Goal: Transaction & Acquisition: Purchase product/service

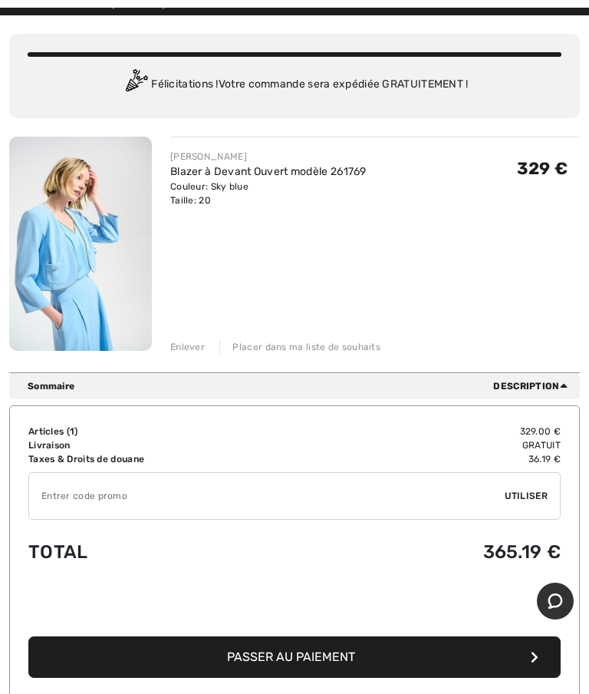
scroll to position [91, 0]
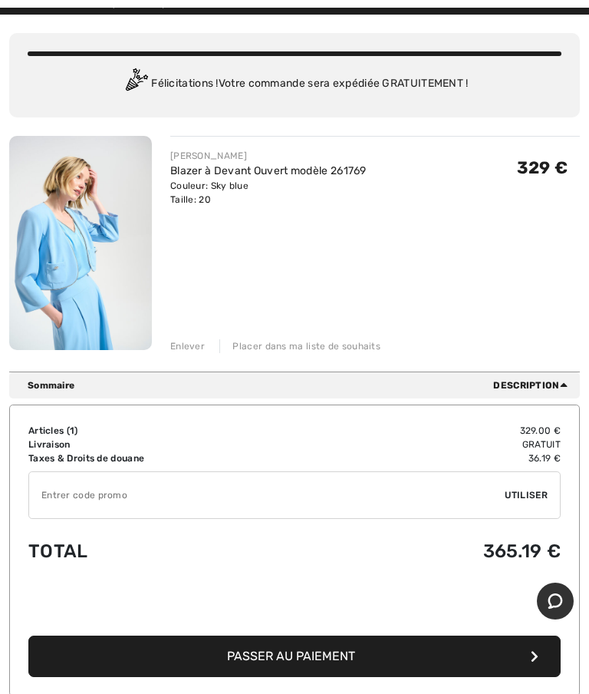
click at [326, 649] on span "Passer au paiement" at bounding box center [291, 655] width 128 height 15
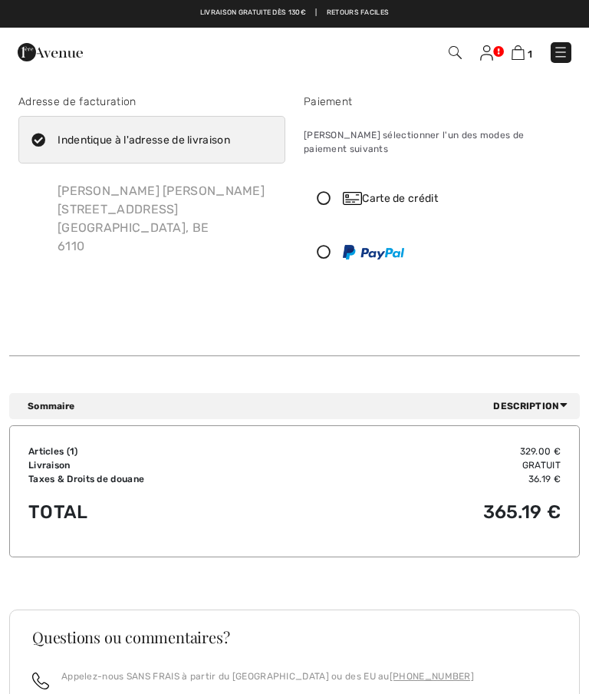
checkbox input "true"
click at [331, 191] on icon at bounding box center [324, 198] width 38 height 14
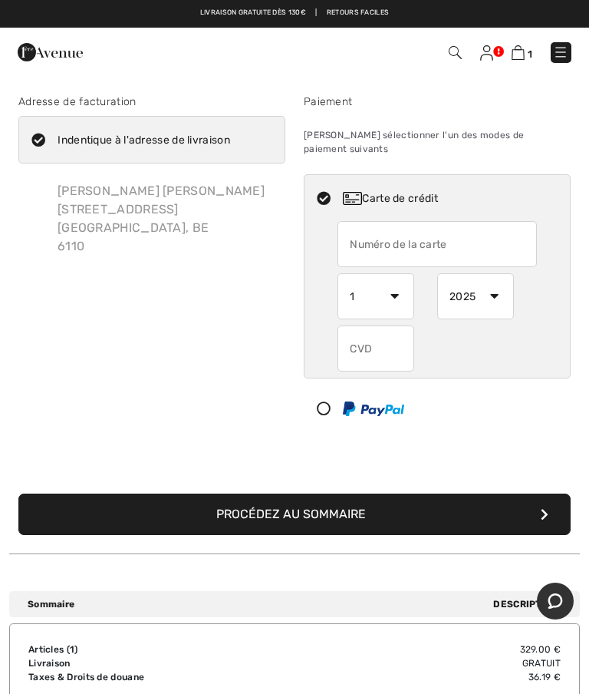
click at [366, 236] on input "text" at bounding box center [437, 244] width 199 height 46
type input "5440560237671565"
click at [408, 282] on select "1 2 3 4 5 6 7 8 9 10 11 12" at bounding box center [376, 296] width 77 height 46
select select "4"
click at [492, 286] on select "2025 2026 2027 2028 2029 2030 2031 2032 2033 2034 2035" at bounding box center [475, 296] width 77 height 46
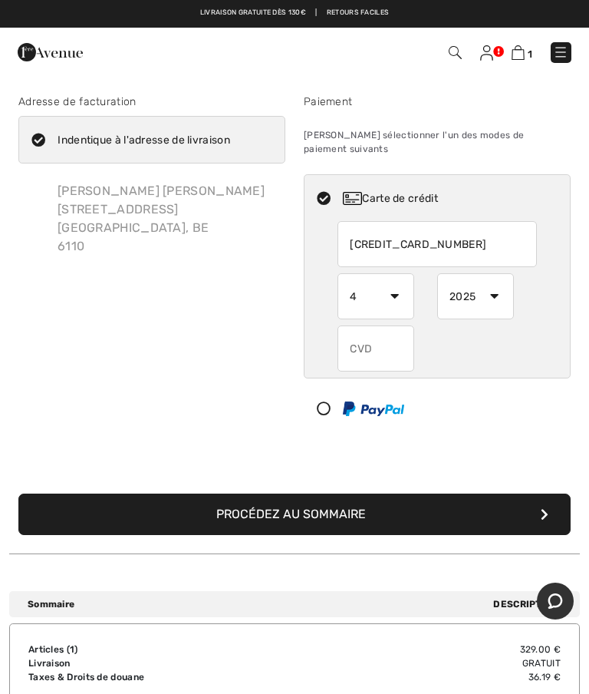
select select "2030"
click at [367, 336] on input "text" at bounding box center [376, 348] width 77 height 46
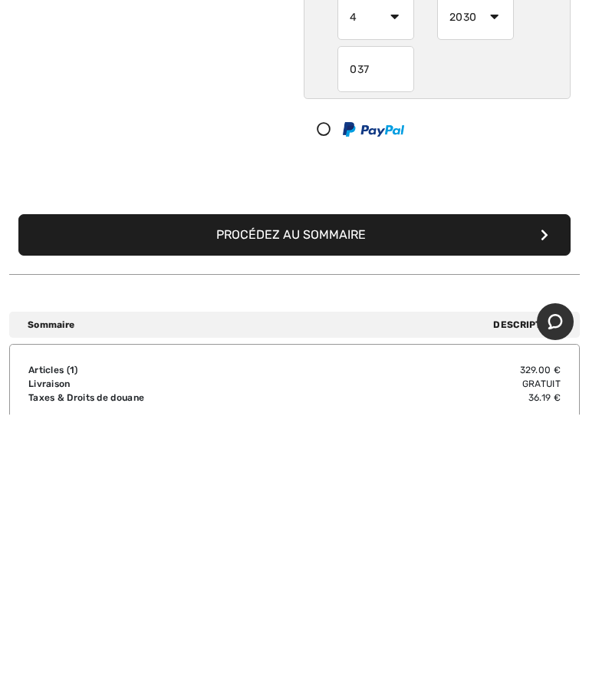
type input "037"
click at [546, 508] on icon "submit" at bounding box center [545, 514] width 8 height 12
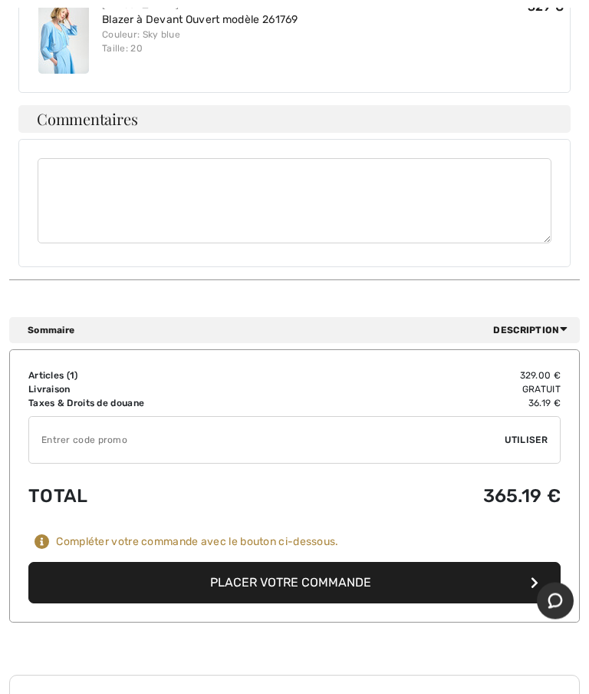
scroll to position [522, 0]
click at [364, 582] on button "Placer votre commande" at bounding box center [294, 582] width 532 height 41
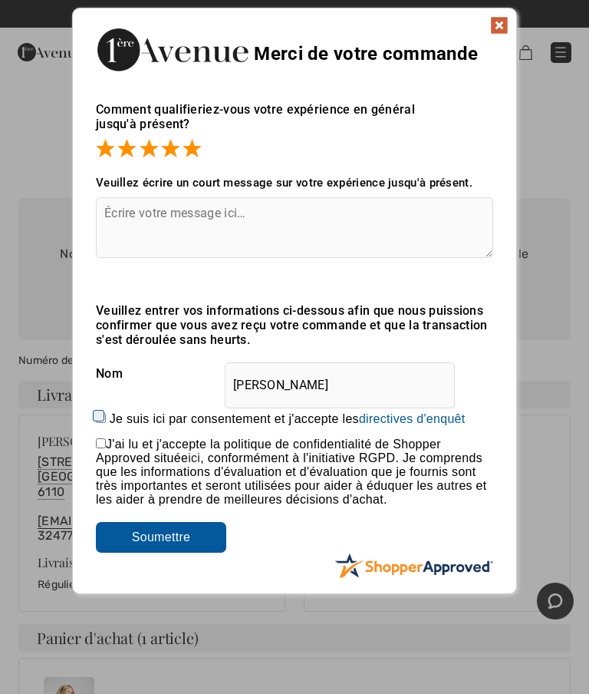
click at [499, 28] on img at bounding box center [499, 25] width 18 height 18
